Goal: Obtain resource: Download file/media

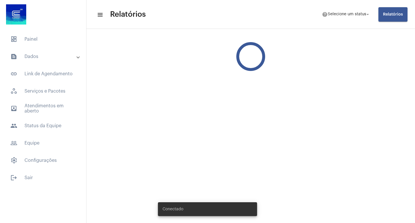
click at [387, 14] on span "Relatórios" at bounding box center [393, 14] width 20 height 4
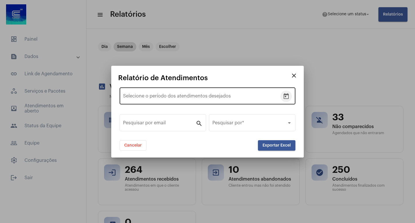
click at [288, 97] on icon "Open calendar" at bounding box center [285, 96] width 5 height 6
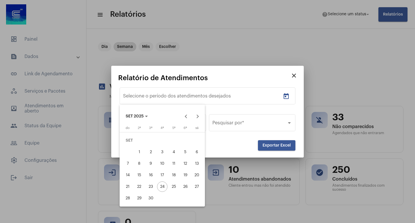
click at [141, 154] on div "1" at bounding box center [139, 152] width 10 height 10
type input "[DATE]"
click at [153, 189] on div "23" at bounding box center [150, 186] width 10 height 10
type input "[DATE]"
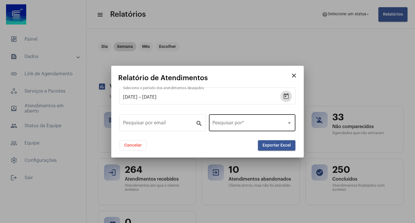
click at [219, 129] on div "Pesquisar por *" at bounding box center [251, 122] width 79 height 18
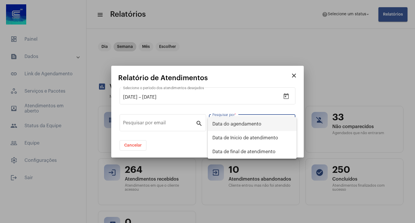
click at [232, 124] on span "Data do agendamento" at bounding box center [251, 124] width 79 height 14
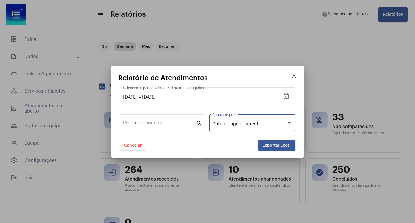
click at [271, 147] on button "Exportar Excel" at bounding box center [276, 145] width 37 height 10
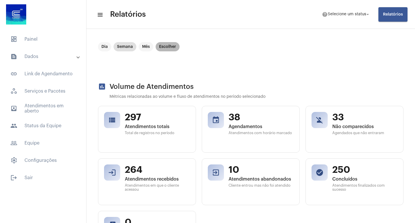
click at [168, 49] on mat-chip "Escolher" at bounding box center [167, 46] width 24 height 9
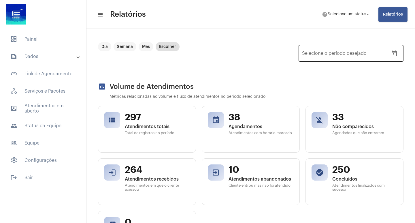
click at [390, 54] on icon "Open calendar" at bounding box center [393, 53] width 7 height 7
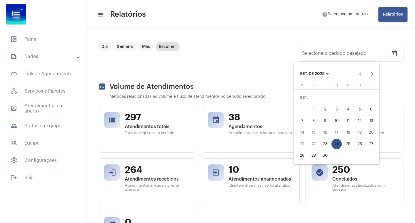
click at [311, 109] on div "1" at bounding box center [313, 109] width 10 height 10
type input "[DATE]"
click at [326, 145] on div "23" at bounding box center [325, 143] width 10 height 10
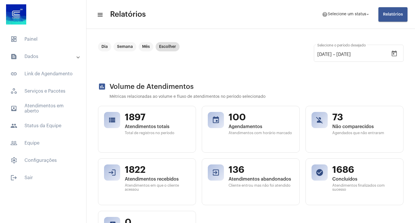
click at [385, 7] on mat-toolbar-row "menu Relatórios help Selecione um status arrow_drop_down Relatórios" at bounding box center [250, 14] width 328 height 18
click at [391, 16] on span "Relatórios" at bounding box center [393, 14] width 20 height 4
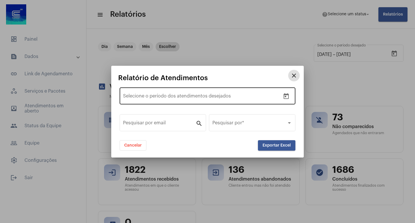
click at [287, 94] on icon "Open calendar" at bounding box center [285, 96] width 5 height 6
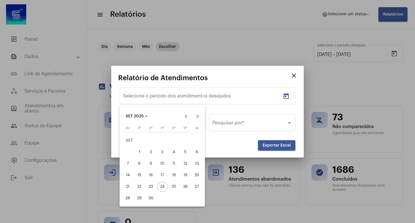
click at [141, 148] on div "1" at bounding box center [139, 152] width 10 height 10
type input "[DATE]"
click at [151, 187] on div "23" at bounding box center [150, 186] width 10 height 10
type input "[DATE]"
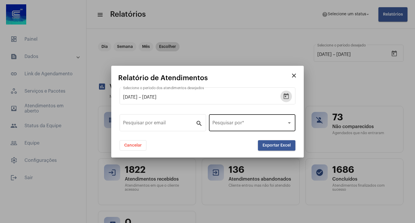
click at [233, 127] on div "Pesquisar por *" at bounding box center [251, 122] width 79 height 18
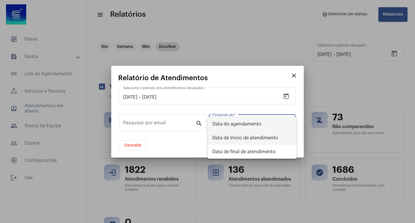
click at [238, 139] on span "Data de Inicio de atendimento" at bounding box center [251, 138] width 79 height 14
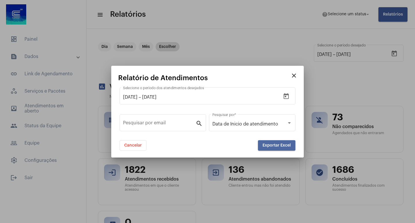
click at [274, 144] on span "Exportar Excel" at bounding box center [276, 145] width 28 height 4
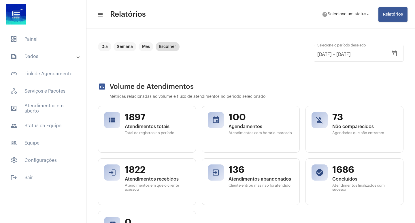
click at [382, 16] on button "Relatórios" at bounding box center [392, 14] width 29 height 14
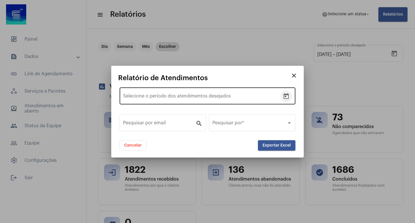
click at [287, 92] on button "Open calendar" at bounding box center [286, 96] width 12 height 12
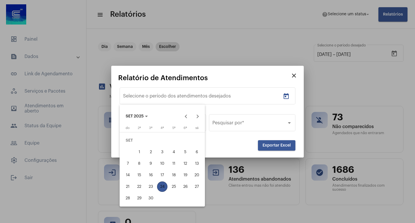
click at [139, 155] on div "1" at bounding box center [139, 152] width 10 height 10
type input "[DATE]"
click at [151, 183] on div "23" at bounding box center [150, 186] width 10 height 10
type input "[DATE]"
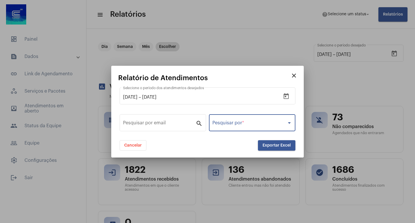
click at [243, 124] on span at bounding box center [249, 123] width 74 height 5
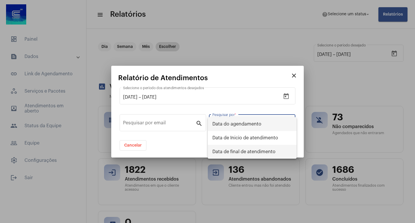
click at [236, 151] on span "Data de final de atendimento" at bounding box center [251, 152] width 79 height 14
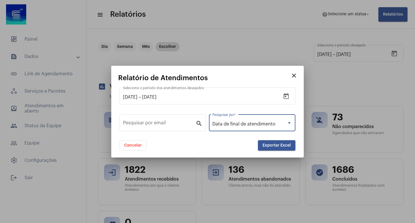
click at [271, 146] on span "Exportar Excel" at bounding box center [276, 145] width 28 height 4
